Goal: Contribute content: Add original content to the website for others to see

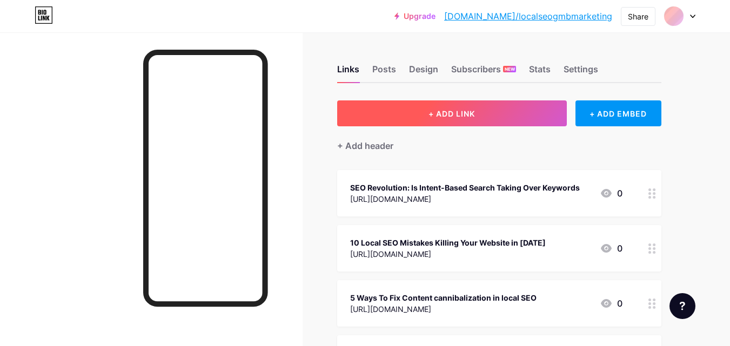
click at [380, 114] on button "+ ADD LINK" at bounding box center [452, 114] width 230 height 26
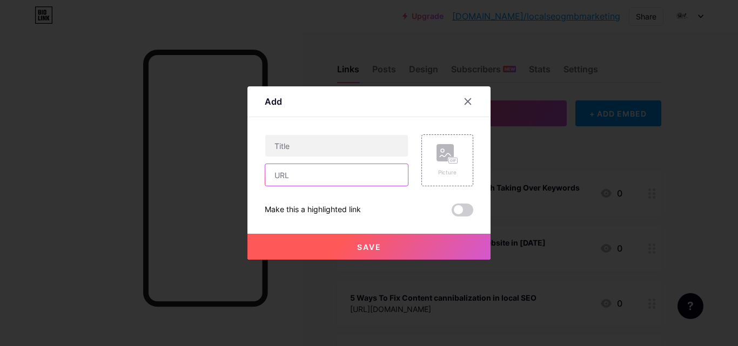
click at [333, 183] on input "text" at bounding box center [336, 175] width 143 height 22
paste input "[URL][DOMAIN_NAME]"
type input "[URL][DOMAIN_NAME]"
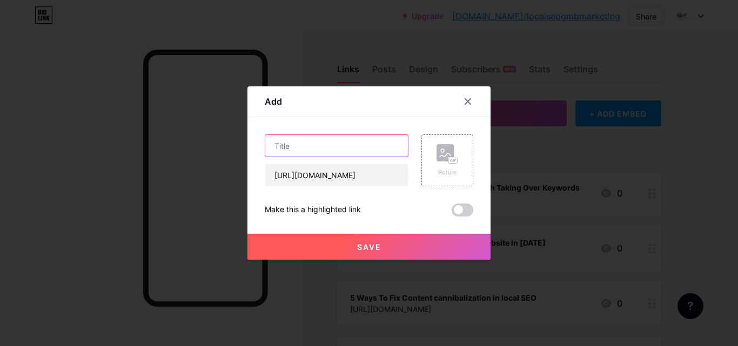
click at [341, 146] on input "text" at bounding box center [336, 146] width 143 height 22
paste input "5 Best Marketing Agencies in the DFW Area That Can Help Your Business Grow"
type input "5 Best Marketing Agencies in the DFW Area That Can Help Your Business Grow"
click at [374, 251] on span "Save" at bounding box center [369, 247] width 24 height 9
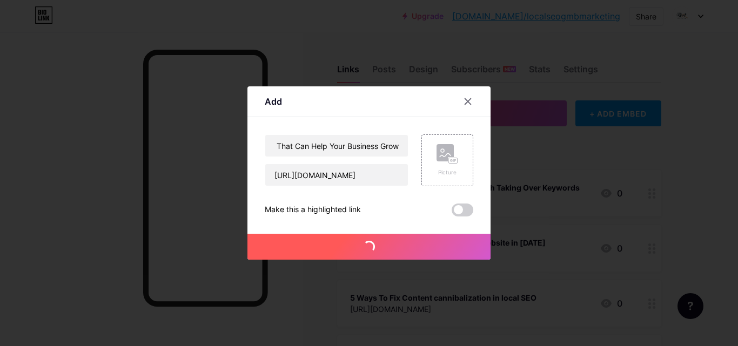
scroll to position [0, 0]
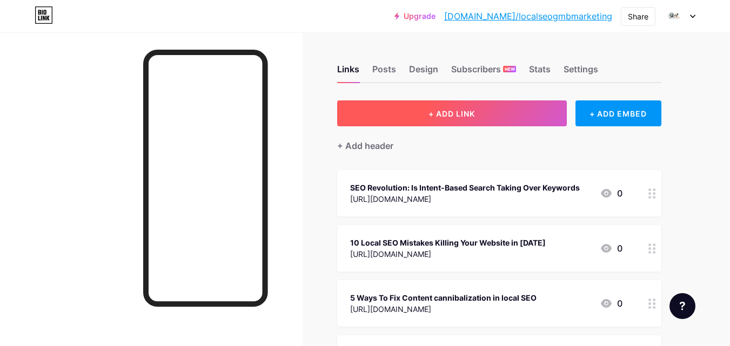
click at [411, 119] on button "+ ADD LINK" at bounding box center [452, 114] width 230 height 26
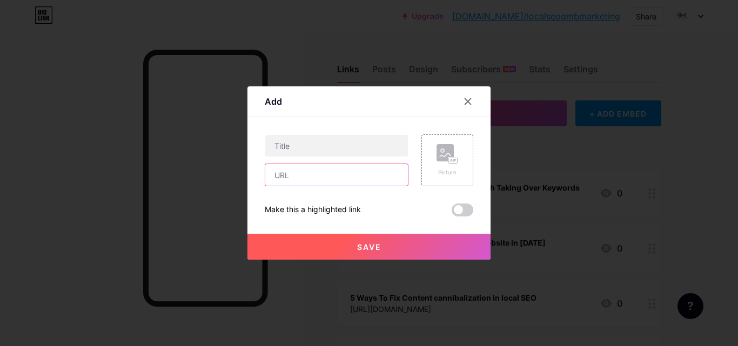
click at [356, 173] on input "text" at bounding box center [336, 175] width 143 height 22
paste input "[URL][DOMAIN_NAME]"
type input "[URL][DOMAIN_NAME]"
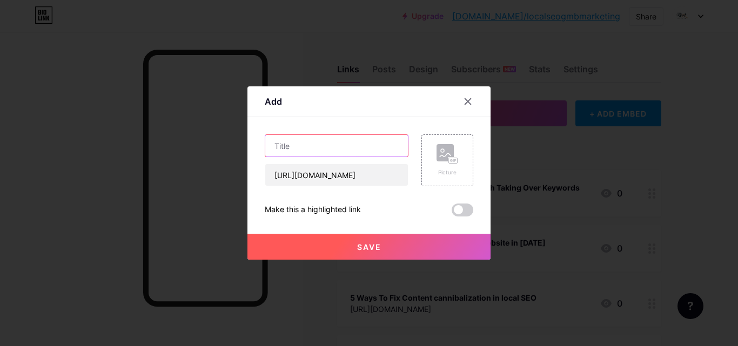
click at [329, 138] on input "text" at bounding box center [336, 146] width 143 height 22
paste input "Ultimate Guide to Choosing the Right Local SEO Agency in [GEOGRAPHIC_DATA]"
type input "Ultimate Guide to Choosing the Right Local SEO Agency in [GEOGRAPHIC_DATA]"
click at [368, 251] on span "Save" at bounding box center [369, 247] width 24 height 9
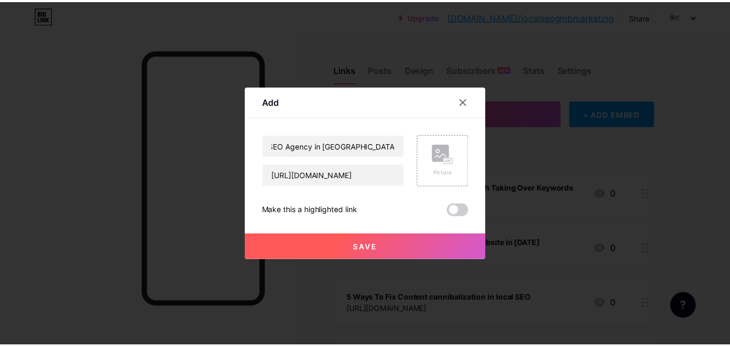
scroll to position [0, 0]
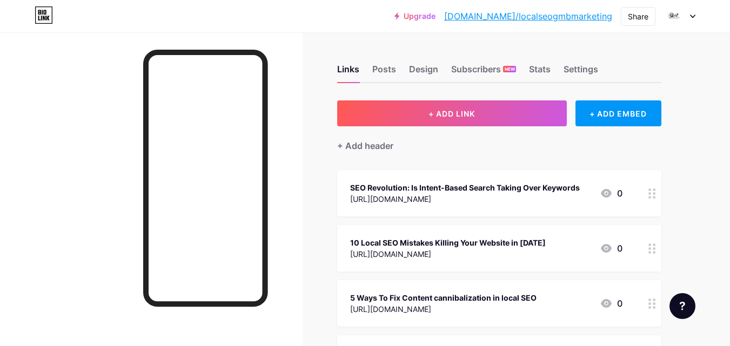
click at [552, 18] on link "[DOMAIN_NAME]/localseogmbmarketing" at bounding box center [528, 16] width 168 height 13
